Goal: Find specific page/section: Find specific page/section

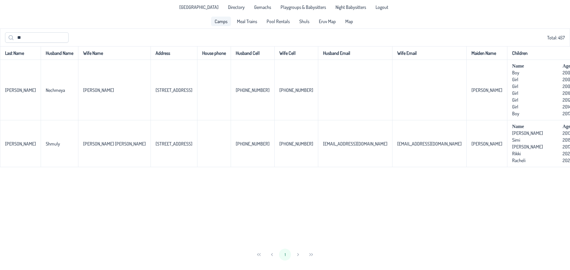
type input "*"
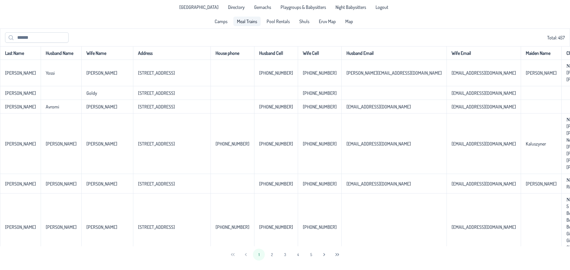
click at [249, 21] on span "Meal Trains" at bounding box center [247, 21] width 20 height 5
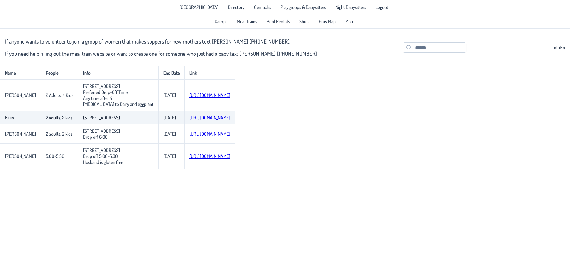
click at [219, 117] on link "https://www.mealtrain.com/trains/w06r70?utm_source=postmark&utm_medium=email&ut…" at bounding box center [209, 118] width 41 height 6
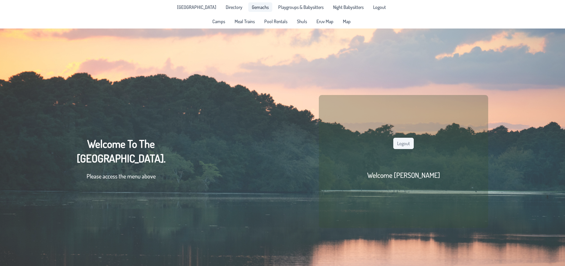
click at [253, 9] on span "Gemachs" at bounding box center [260, 7] width 17 height 5
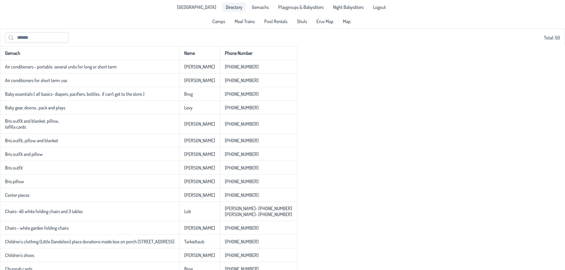
click at [228, 8] on span "Directory" at bounding box center [234, 7] width 17 height 5
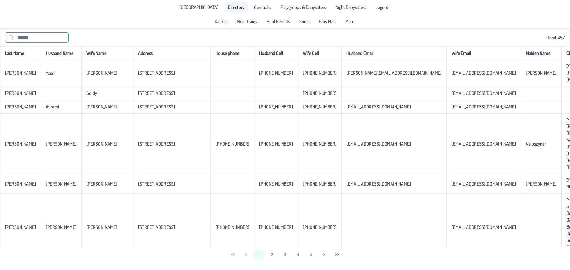
click at [49, 35] on input "text" at bounding box center [37, 37] width 64 height 10
type input "********"
